Goal: Find specific page/section: Find specific page/section

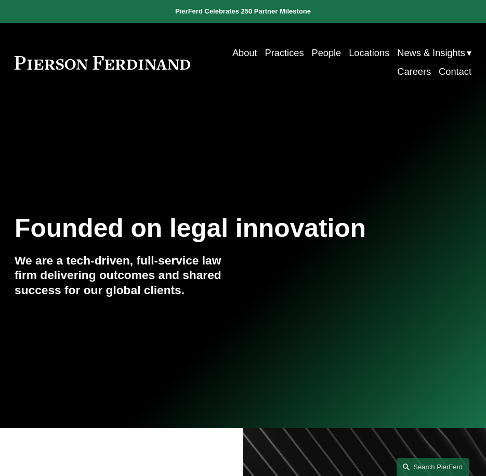
click at [279, 57] on link "Practices" at bounding box center [284, 53] width 39 height 19
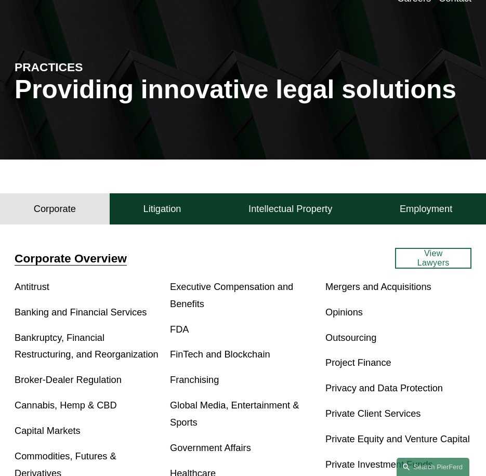
scroll to position [208, 0]
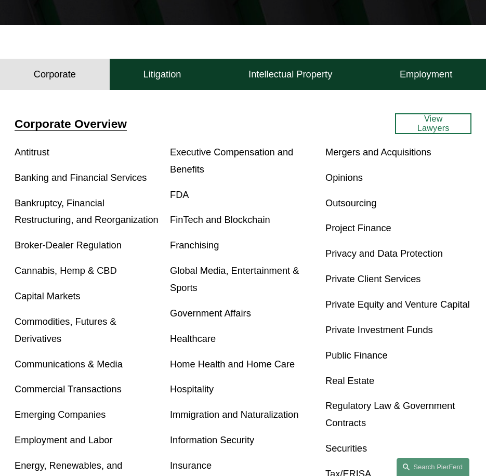
click at [51, 126] on span "Corporate Overview" at bounding box center [71, 124] width 112 height 14
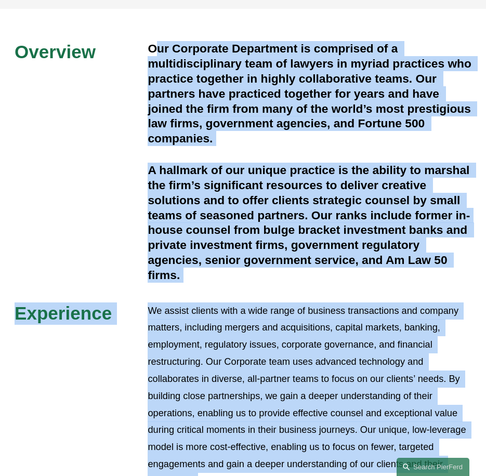
scroll to position [183, 0]
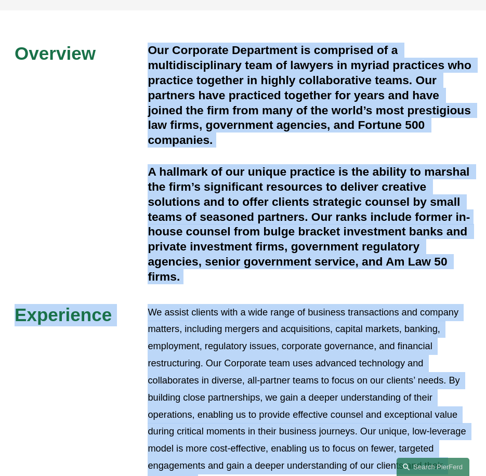
drag, startPoint x: 212, startPoint y: 416, endPoint x: 152, endPoint y: 47, distance: 374.3
click at [152, 47] on div "Overview Our Corporate Department is comprised of a multidisciplinary team of l…" at bounding box center [243, 267] width 486 height 449
drag, startPoint x: 152, startPoint y: 47, endPoint x: 229, endPoint y: 144, distance: 124.3
click at [229, 144] on h4 "Our Corporate Department is comprised of a multidisciplinary team of lawyers in…" at bounding box center [310, 95] width 324 height 105
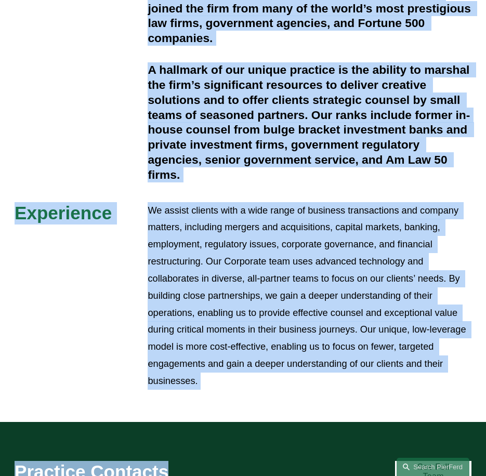
scroll to position [350, 0]
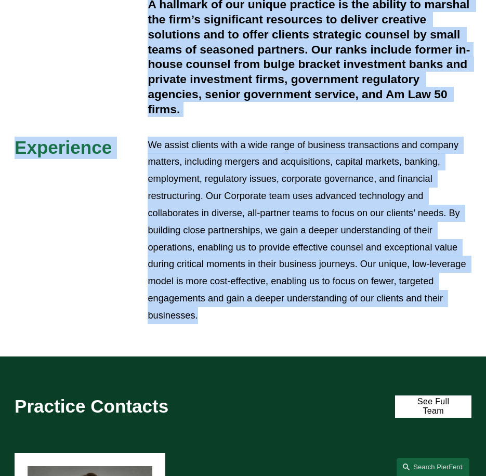
drag, startPoint x: 149, startPoint y: 49, endPoint x: 265, endPoint y: 334, distance: 308.2
click at [265, 334] on div "Overview Our Corporate Department is comprised of a multidisciplinary team of l…" at bounding box center [243, 99] width 486 height 513
copy div "Our Corporate Department is comprised of a multidisciplinary team of lawyers in…"
click at [169, 139] on p "We assist clients with a wide range of business transactions and company matter…" at bounding box center [310, 231] width 324 height 188
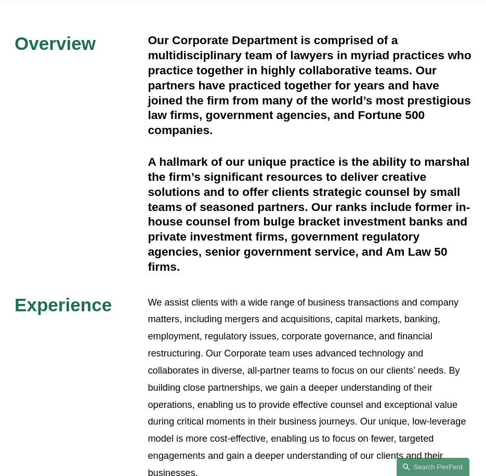
scroll to position [142, 0]
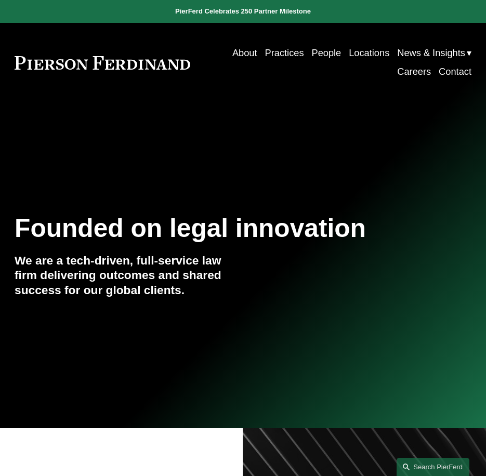
click at [325, 47] on link "People" at bounding box center [326, 53] width 30 height 19
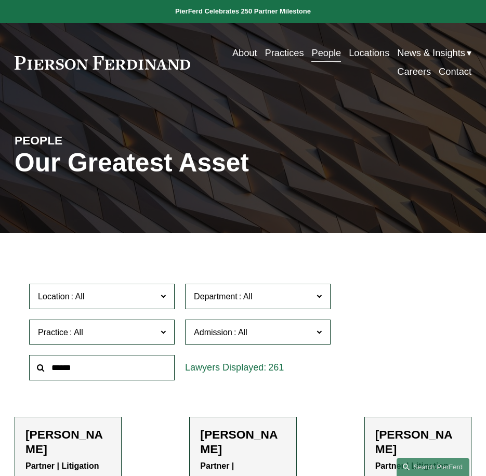
click at [102, 372] on input "text" at bounding box center [101, 367] width 145 height 25
type input "******"
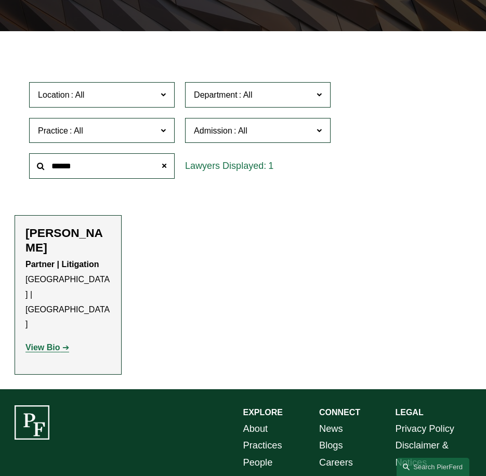
scroll to position [208, 0]
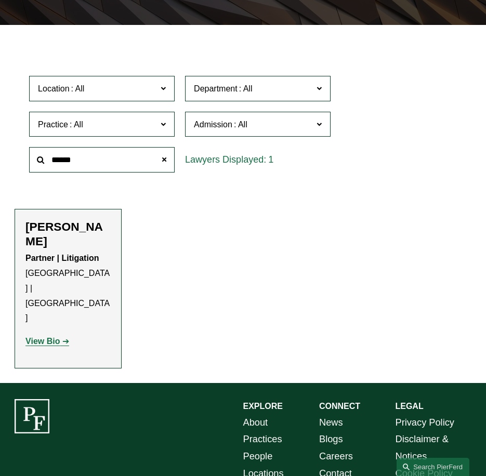
click at [35, 337] on strong "View Bio" at bounding box center [42, 341] width 34 height 9
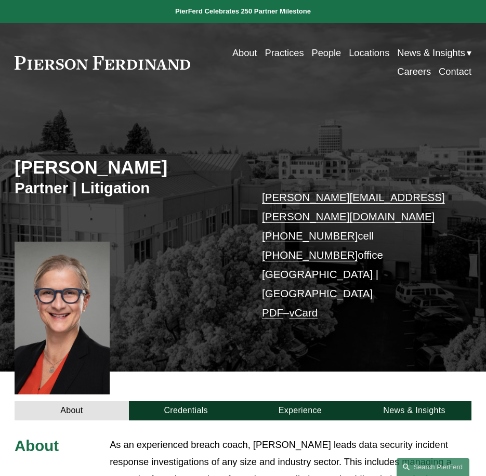
click at [320, 54] on link "People" at bounding box center [326, 53] width 30 height 19
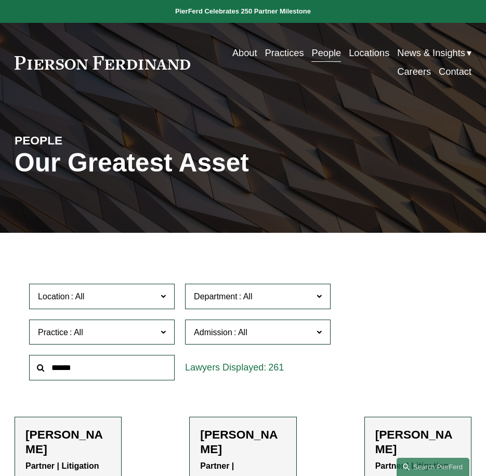
click at [86, 380] on input "text" at bounding box center [101, 367] width 145 height 25
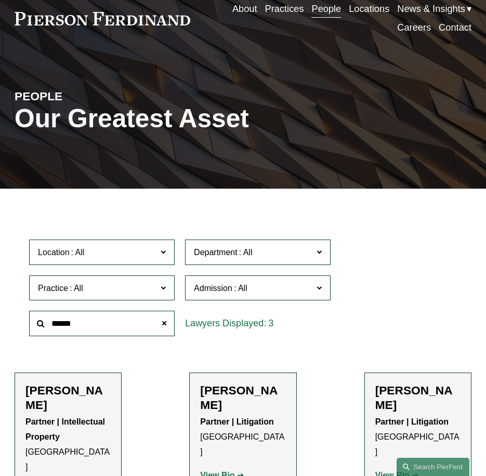
scroll to position [104, 0]
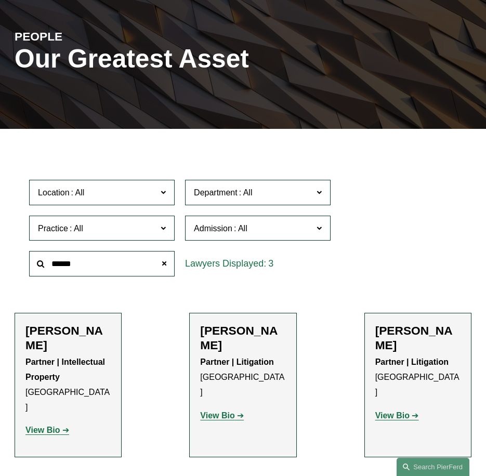
type input "******"
click at [55, 423] on p "View Bio" at bounding box center [67, 430] width 85 height 15
click at [56, 423] on p "View Bio" at bounding box center [67, 430] width 85 height 15
click at [54, 425] on strong "View Bio" at bounding box center [42, 429] width 34 height 9
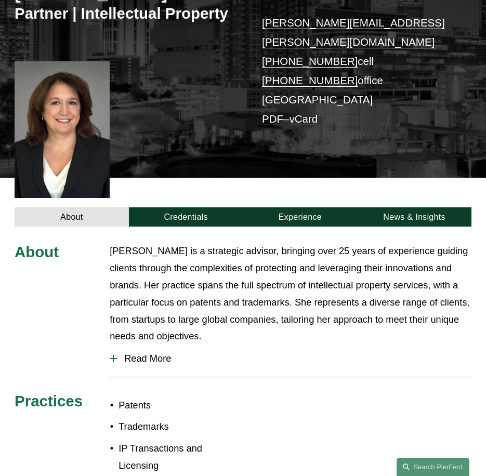
scroll to position [52, 0]
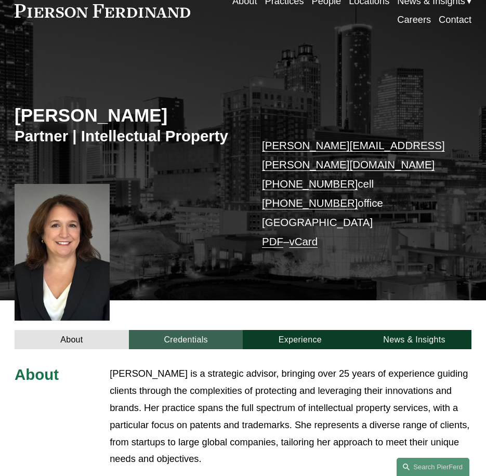
click at [206, 330] on link "Credentials" at bounding box center [186, 340] width 114 height 20
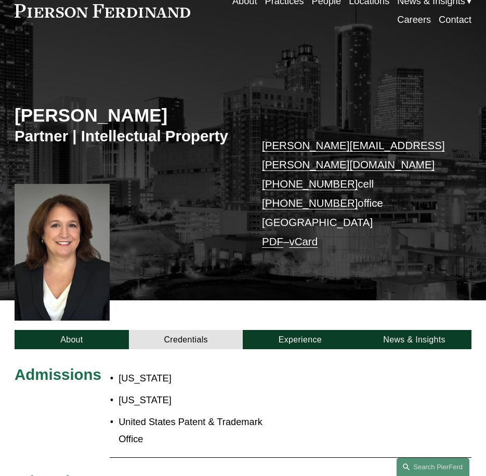
click at [309, 312] on div "About Credentials Experience News & Insights" at bounding box center [243, 324] width 486 height 49
click at [310, 330] on link "Experience" at bounding box center [300, 340] width 114 height 20
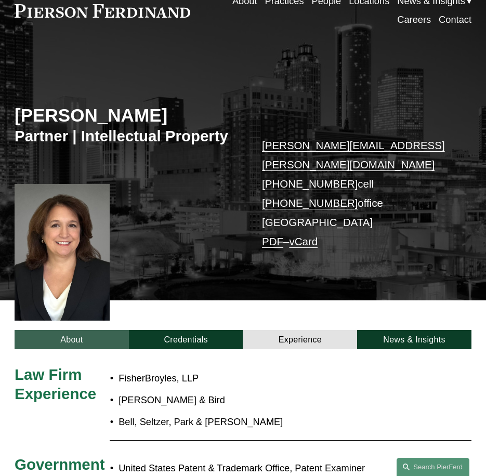
click at [97, 330] on link "About" at bounding box center [72, 340] width 114 height 20
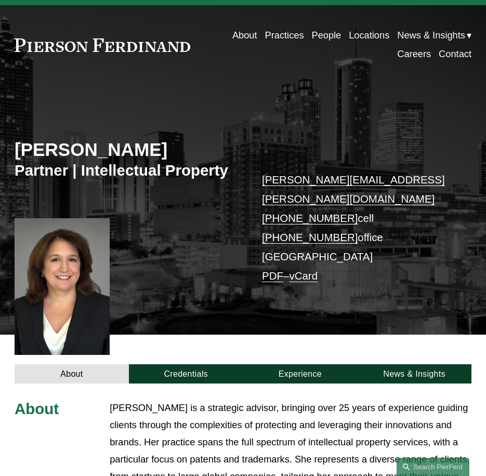
scroll to position [0, 0]
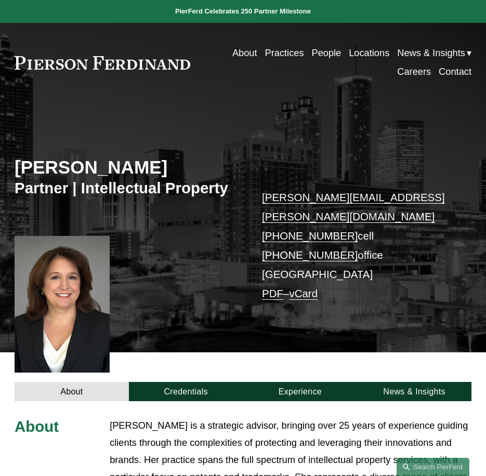
click at [327, 50] on link "People" at bounding box center [326, 53] width 30 height 19
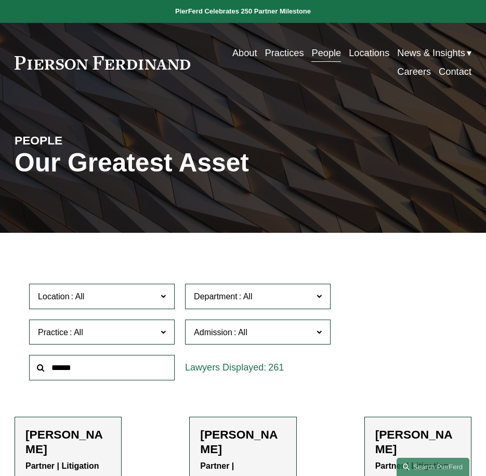
click at [100, 368] on input "text" at bounding box center [101, 367] width 145 height 25
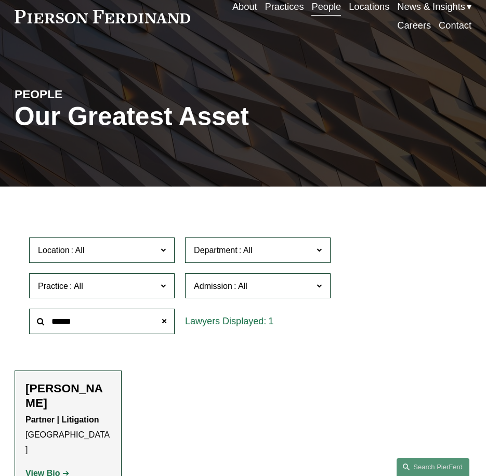
scroll to position [104, 0]
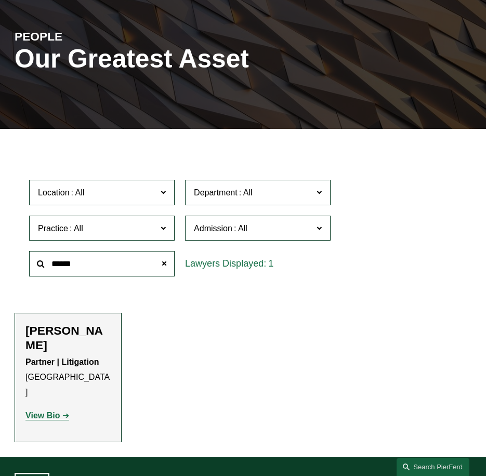
type input "******"
click at [49, 408] on p "View Bio" at bounding box center [67, 415] width 85 height 15
click at [48, 411] on strong "View Bio" at bounding box center [42, 415] width 34 height 9
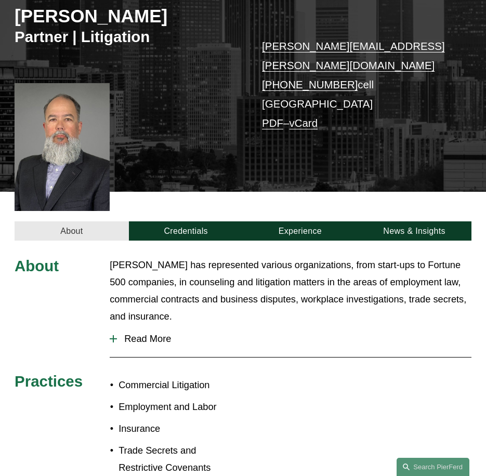
scroll to position [156, 0]
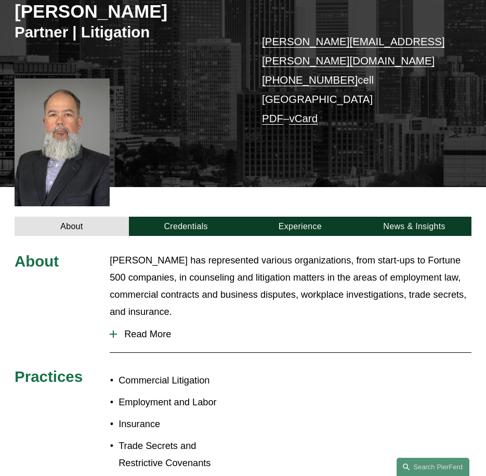
click at [138, 328] on span "Read More" at bounding box center [294, 333] width 354 height 11
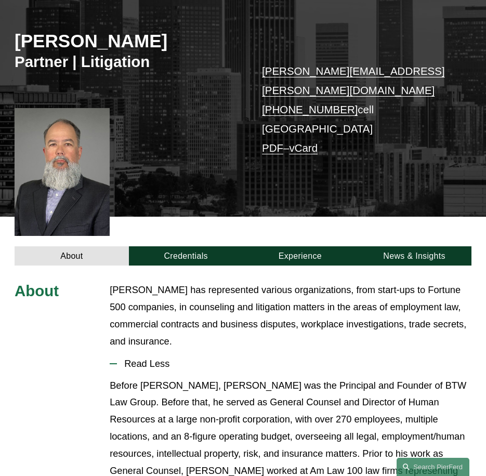
scroll to position [0, 0]
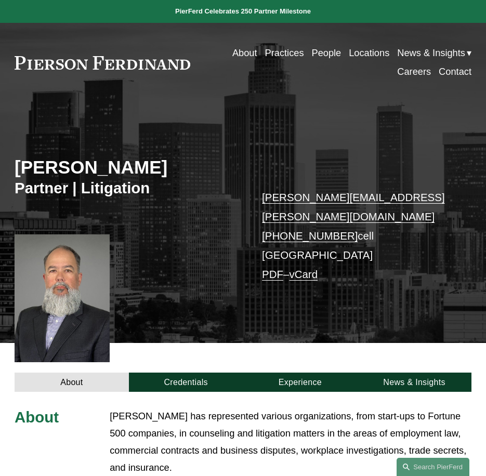
click at [314, 48] on link "People" at bounding box center [326, 53] width 30 height 19
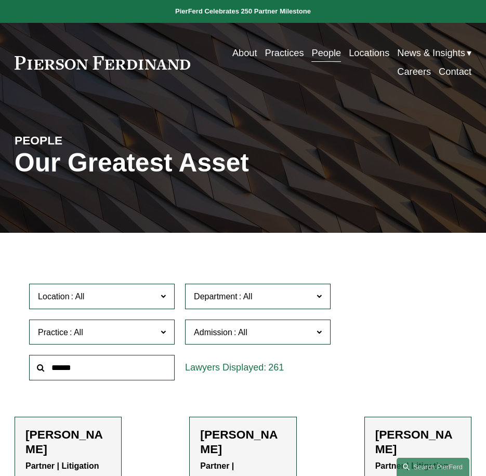
click at [117, 370] on input "text" at bounding box center [101, 367] width 145 height 25
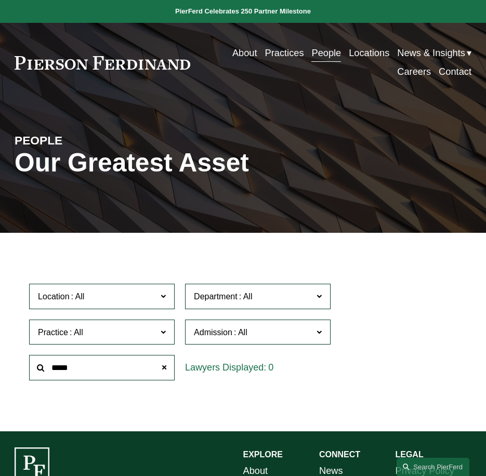
drag, startPoint x: 68, startPoint y: 376, endPoint x: 49, endPoint y: 374, distance: 18.7
click at [49, 374] on input "*****" at bounding box center [101, 367] width 145 height 25
type input "*****"
